Goal: Use online tool/utility: Use online tool/utility

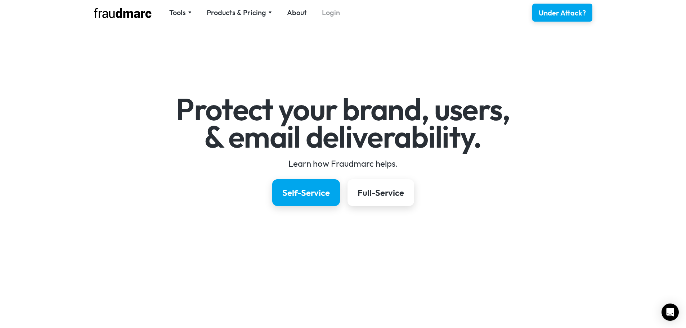
click at [322, 17] on link "Login" at bounding box center [331, 13] width 18 height 10
click at [187, 15] on div "Tools" at bounding box center [180, 13] width 22 height 10
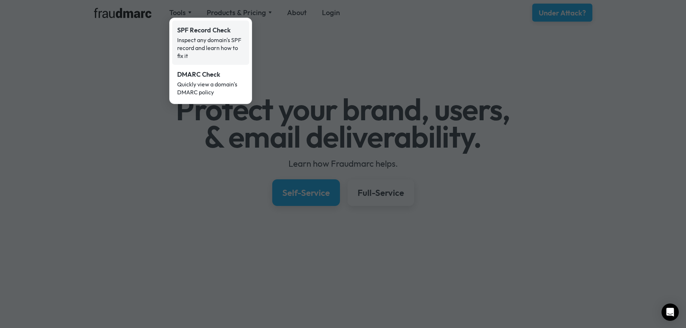
click at [219, 35] on link "SPF Record Check Inspect any domain's SPF record and learn how to fix it" at bounding box center [210, 43] width 77 height 44
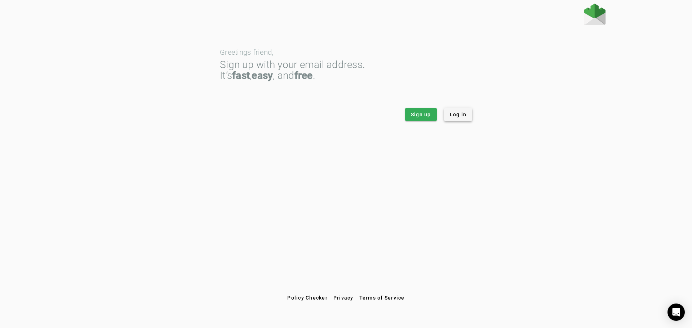
click at [462, 119] on span at bounding box center [458, 114] width 28 height 17
